Goal: Register for event/course

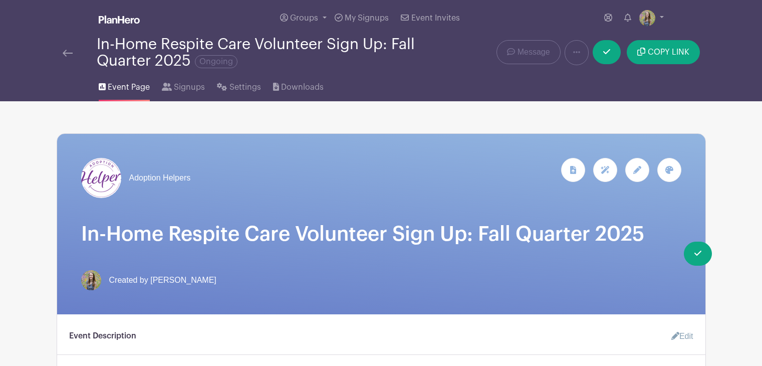
scroll to position [519, 0]
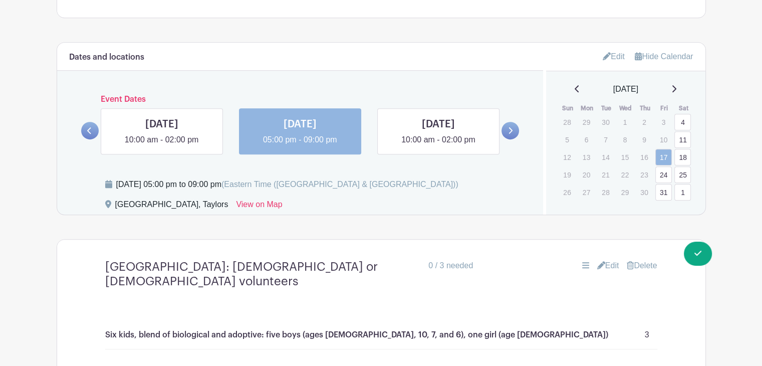
scroll to position [631, 0]
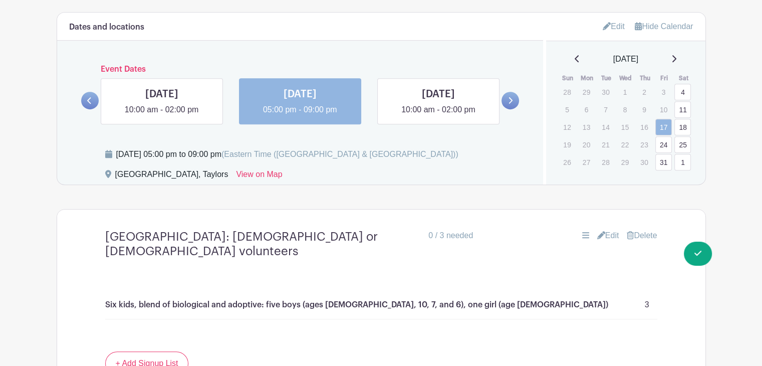
click at [438, 116] on link at bounding box center [438, 116] width 0 height 0
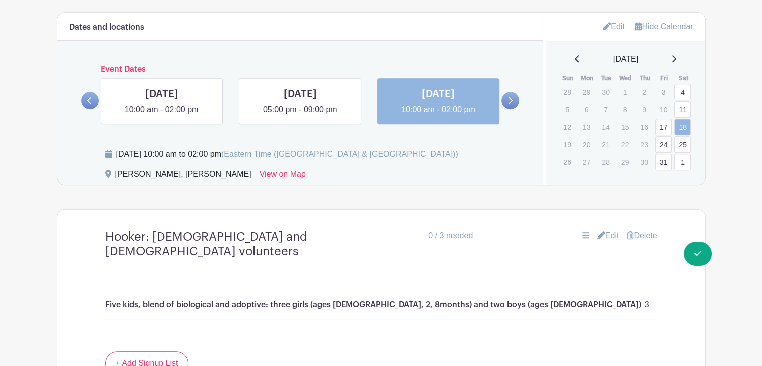
click at [511, 102] on icon at bounding box center [511, 100] width 4 height 7
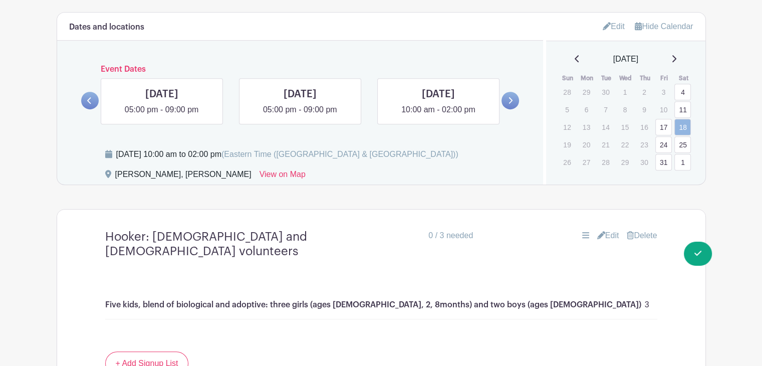
click at [162, 116] on link at bounding box center [162, 116] width 0 height 0
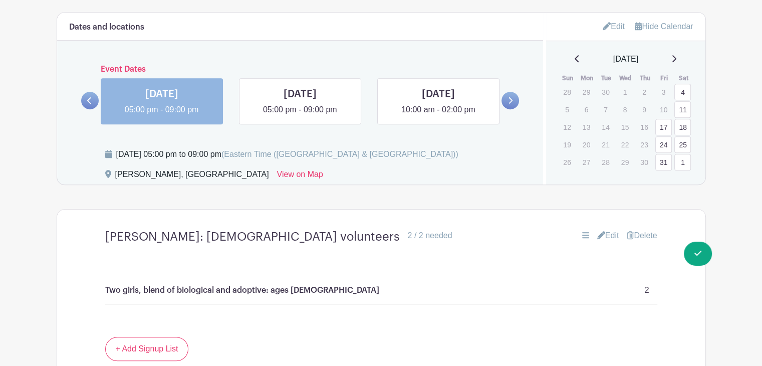
click at [300, 116] on link at bounding box center [300, 116] width 0 height 0
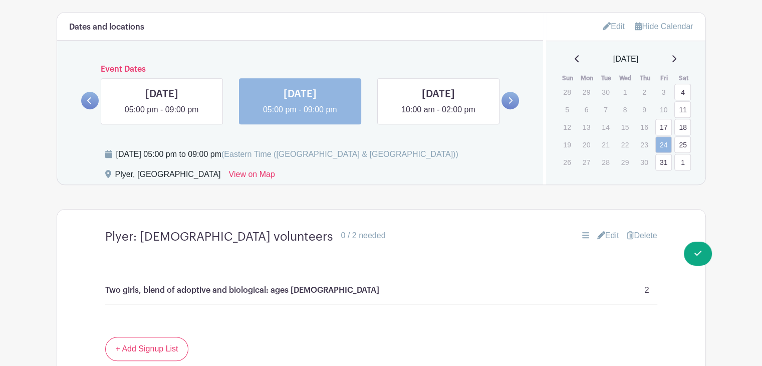
click at [438, 116] on link at bounding box center [438, 116] width 0 height 0
